Goal: Find specific fact: Find specific fact

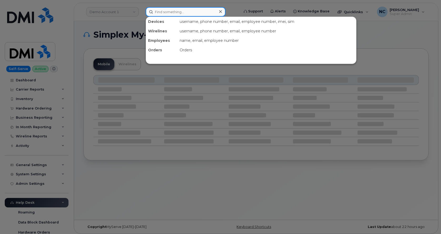
click at [199, 12] on input at bounding box center [186, 11] width 80 height 9
paste input "[PERSON_NAME]"
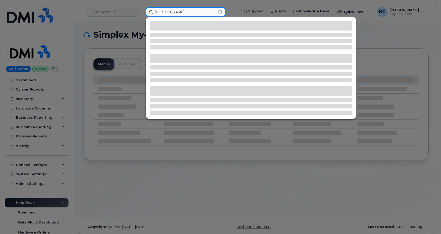
type input "[PERSON_NAME]"
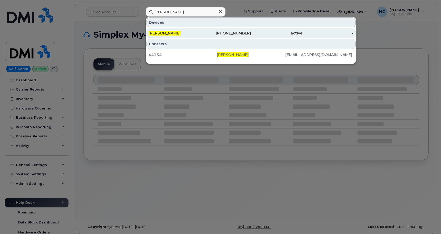
click at [205, 34] on div "[PHONE_NUMBER]" at bounding box center [225, 33] width 51 height 5
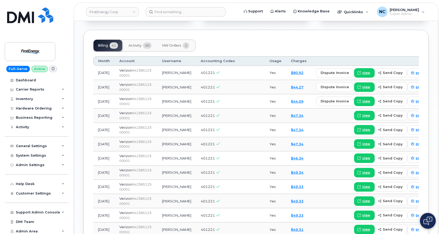
scroll to position [474, 0]
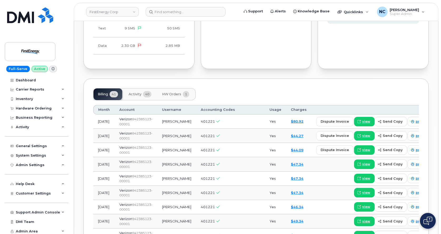
click at [137, 89] on button "Activity 40" at bounding box center [139, 95] width 31 height 12
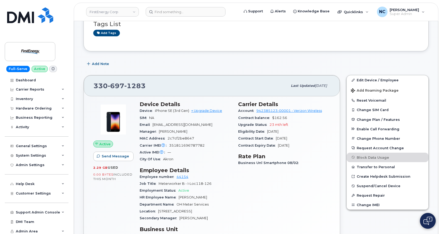
scroll to position [79, 0]
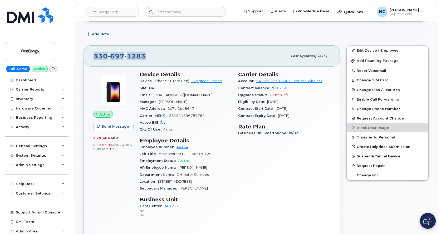
drag, startPoint x: 150, startPoint y: 56, endPoint x: 82, endPoint y: 56, distance: 68.2
click at [82, 56] on div "330 697 1283 Last updated Aug 12, 2025 Active Send Message 2.29 GB  used 0.00 B…" at bounding box center [211, 146] width 263 height 208
copy span "330 697 1283"
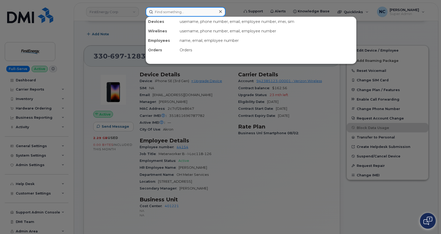
click at [191, 13] on input at bounding box center [186, 11] width 80 height 9
paste input "295268"
type input "295268"
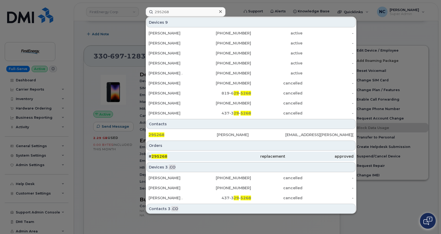
click at [195, 158] on div "# 295268" at bounding box center [183, 156] width 68 height 5
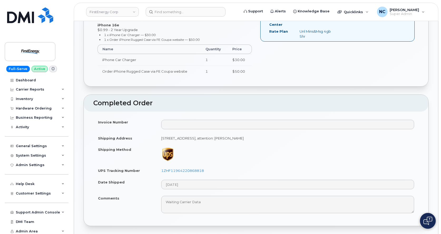
scroll to position [211, 0]
click at [199, 172] on link "1ZHF11964220868818" at bounding box center [182, 170] width 43 height 4
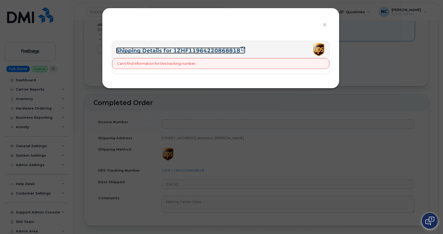
click at [191, 51] on link "Shipping Details for 1ZHF11964220868818" at bounding box center [180, 50] width 129 height 6
click at [207, 124] on div "× Shipping Details for 1ZHF11964220868818 Can't find information for this track…" at bounding box center [221, 117] width 443 height 234
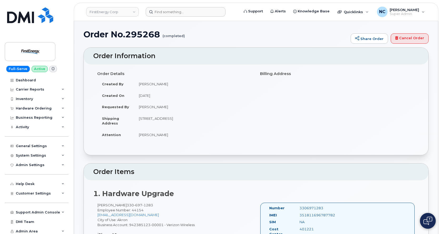
scroll to position [0, 0]
drag, startPoint x: 252, startPoint y: 118, endPoint x: 125, endPoint y: 92, distance: 129.1
click at [136, 124] on td "1910 W Market St AKRON OH 44313-6938 UNITED STATES" at bounding box center [193, 122] width 118 height 16
copy td "1910 W Market St AKRON OH 44313-6938 UNITED STATES"
